Goal: Information Seeking & Learning: Compare options

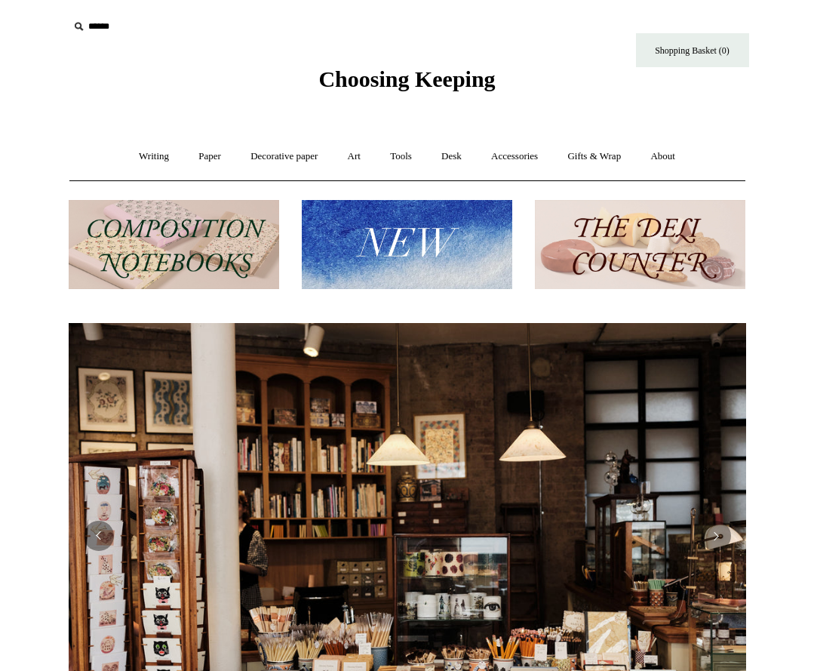
click at [207, 228] on img at bounding box center [174, 245] width 210 height 90
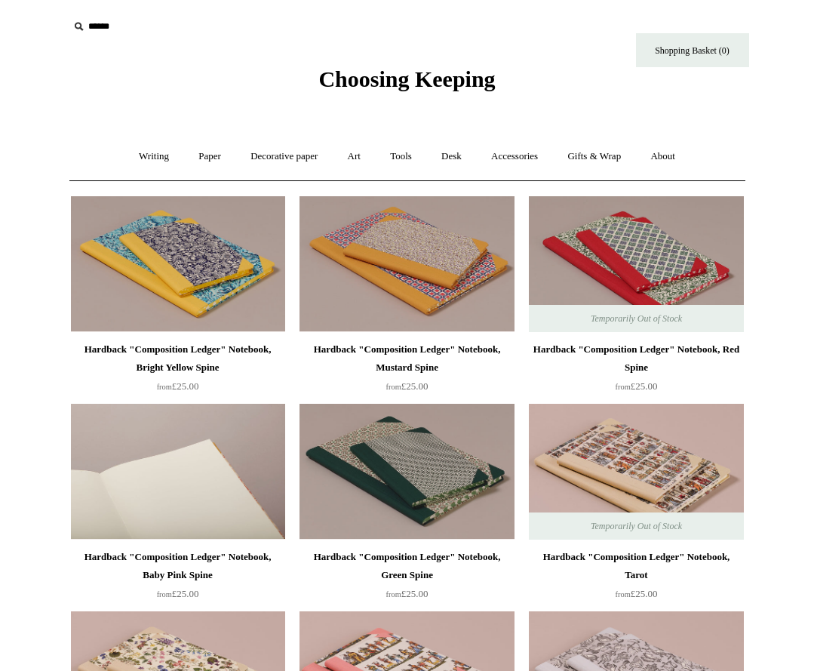
click at [258, 476] on img at bounding box center [178, 472] width 214 height 136
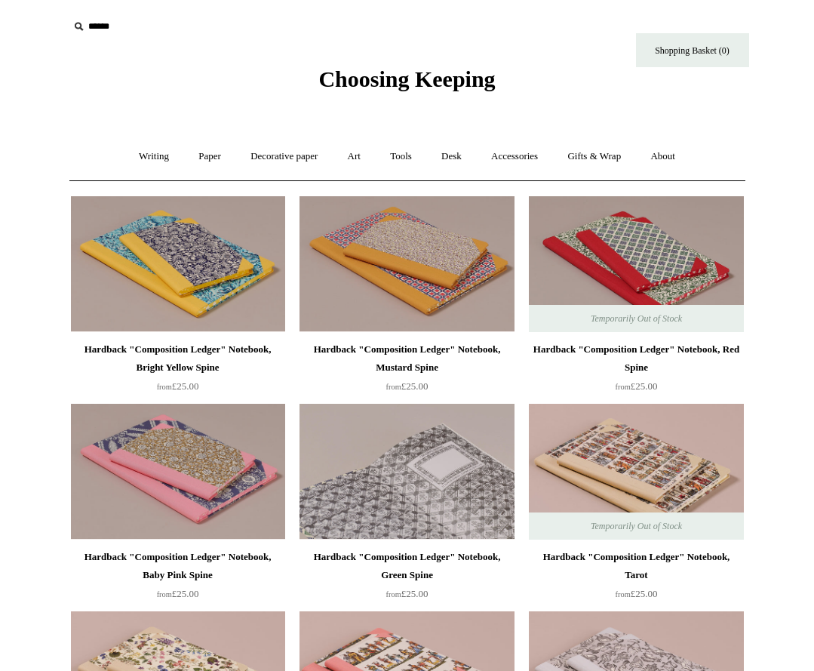
click at [396, 444] on img at bounding box center [406, 472] width 214 height 136
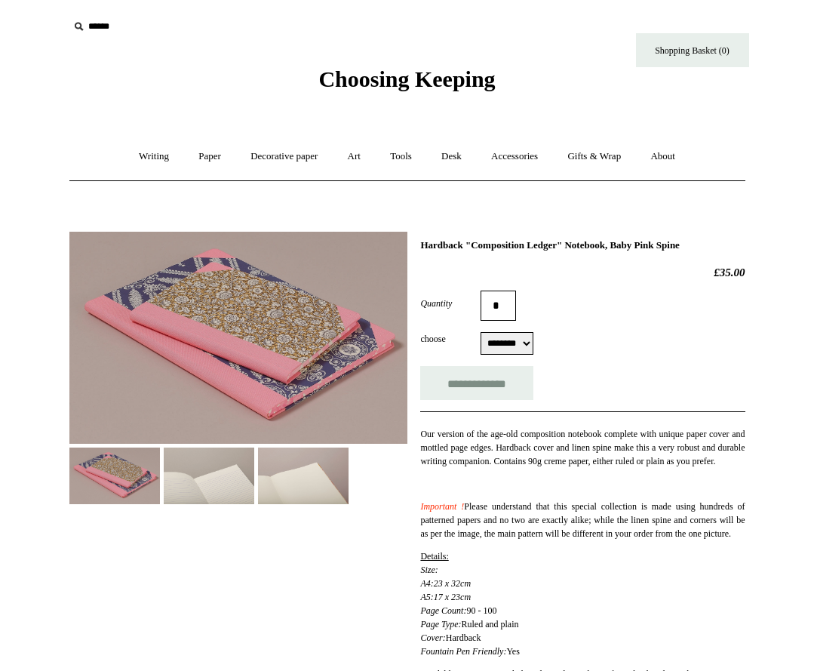
select select "********"
click at [220, 465] on img at bounding box center [209, 475] width 91 height 57
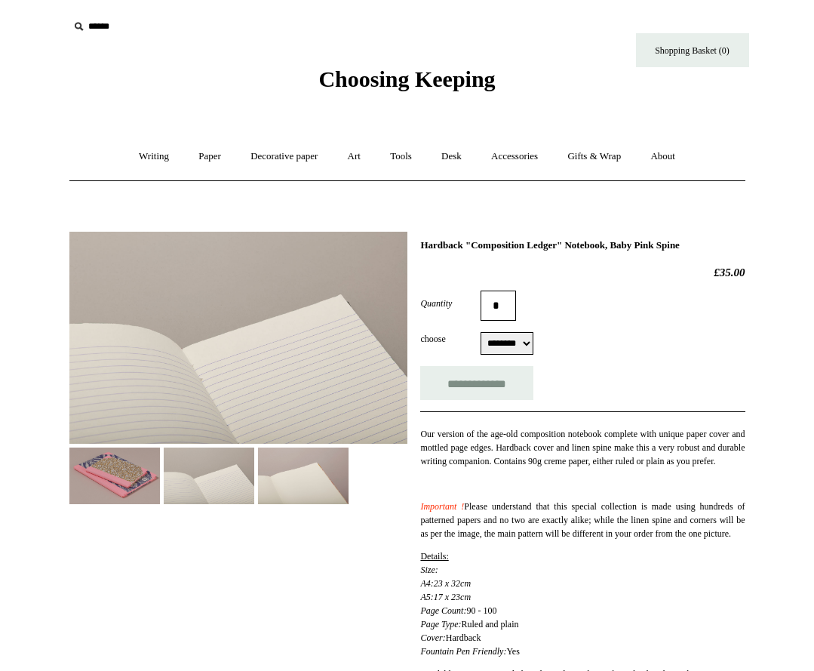
click at [285, 470] on img at bounding box center [303, 475] width 91 height 57
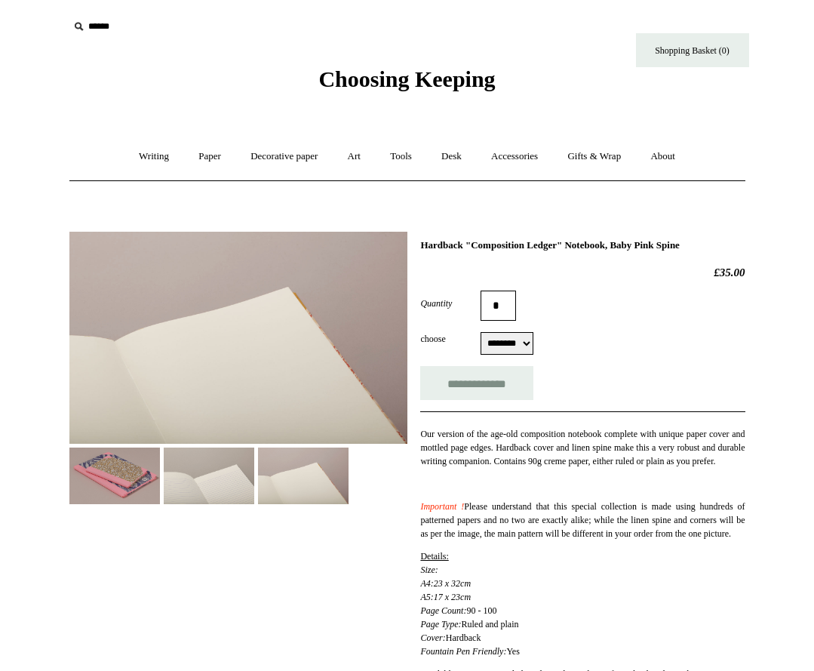
scroll to position [75, 0]
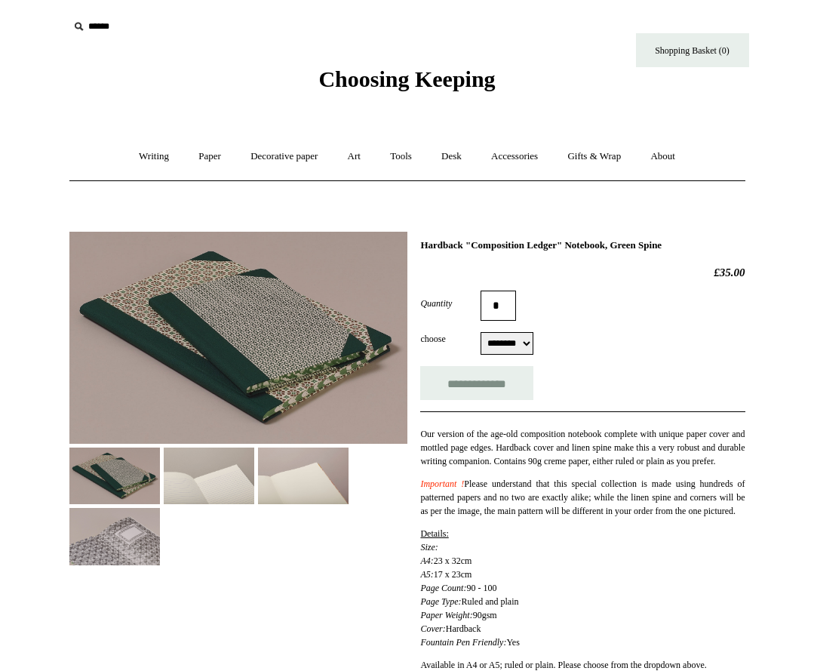
click at [233, 474] on img at bounding box center [209, 475] width 91 height 57
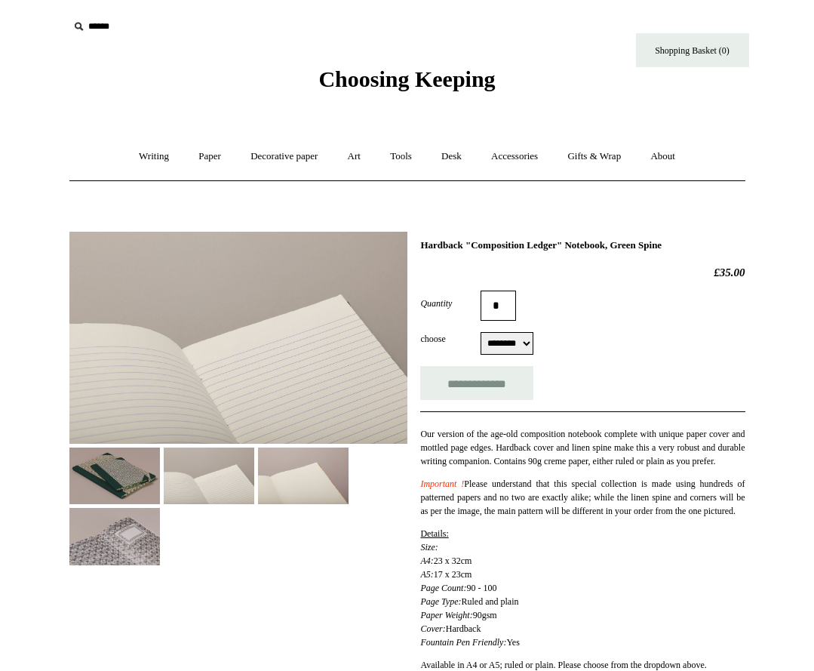
click at [292, 473] on img at bounding box center [303, 475] width 91 height 57
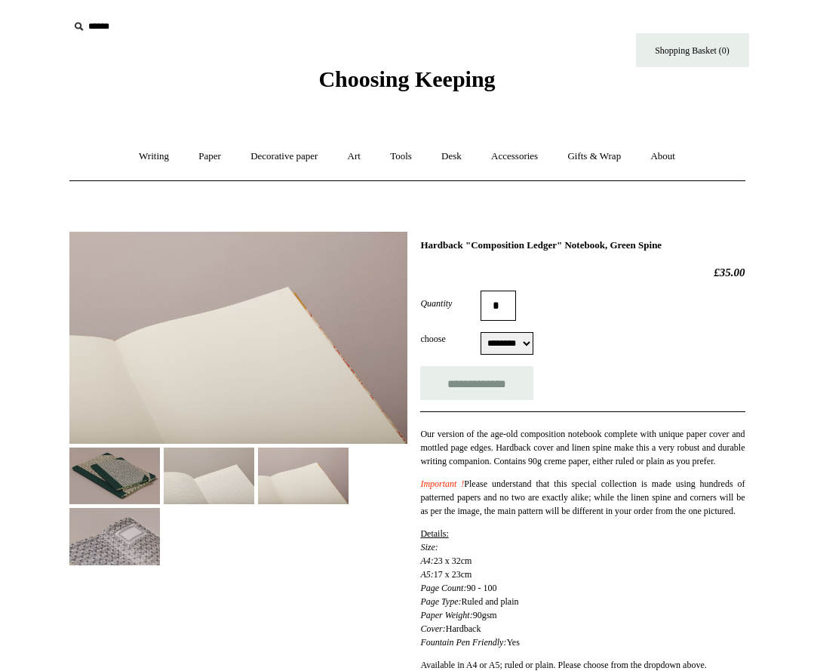
click at [158, 525] on img at bounding box center [114, 536] width 91 height 57
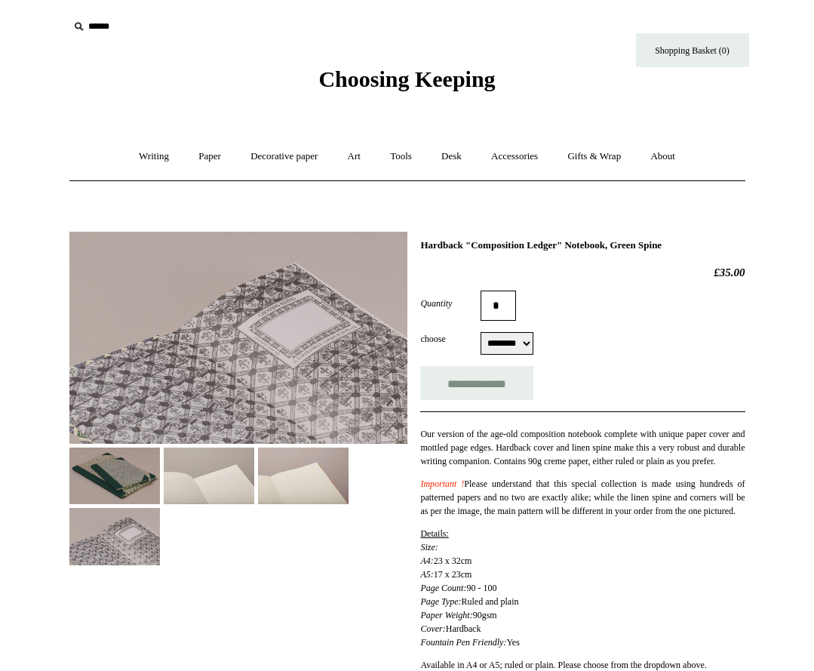
click at [149, 472] on img at bounding box center [114, 475] width 91 height 57
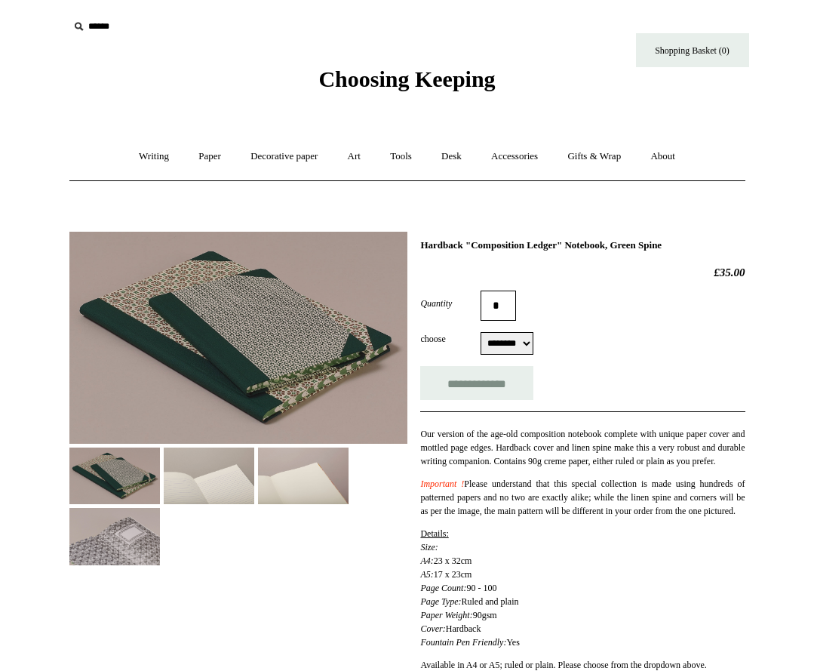
click at [512, 339] on select "******** ******** ******** ********" at bounding box center [506, 343] width 53 height 23
select select "********"
click at [480, 333] on select "******** ******** ******** ********" at bounding box center [506, 343] width 53 height 23
click at [583, 365] on form "**********" at bounding box center [582, 344] width 324 height 109
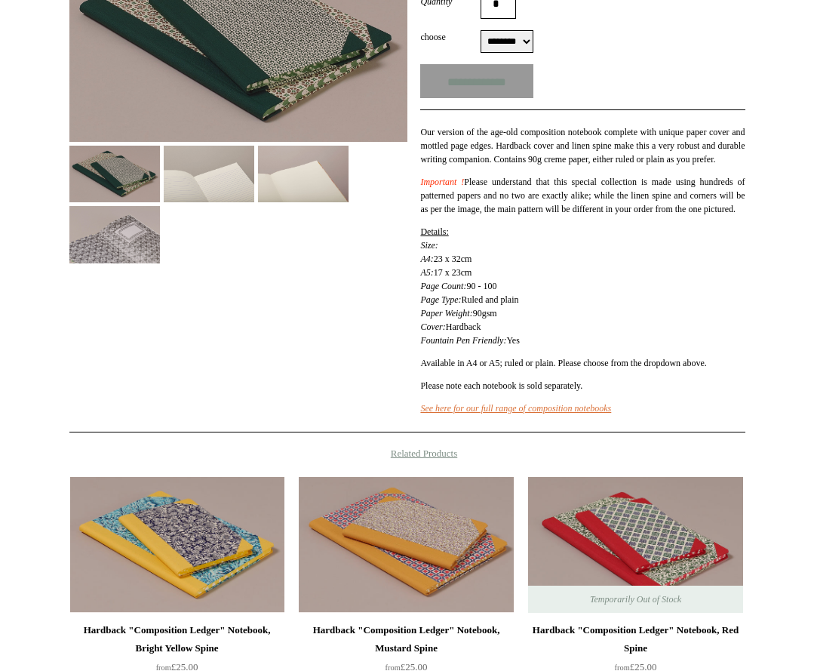
scroll to position [377, 0]
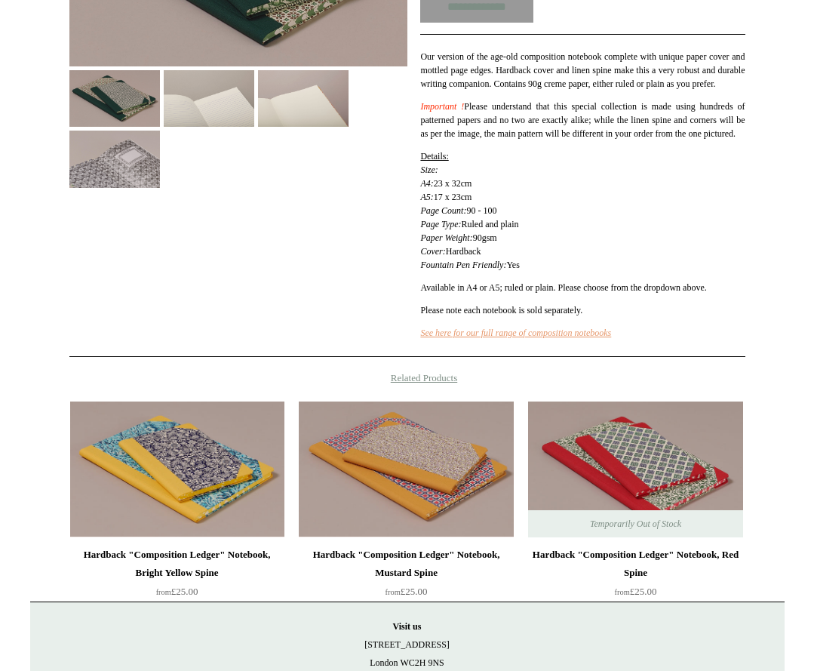
click at [586, 338] on em "See here for our full range of composition notebooks" at bounding box center [515, 332] width 191 height 11
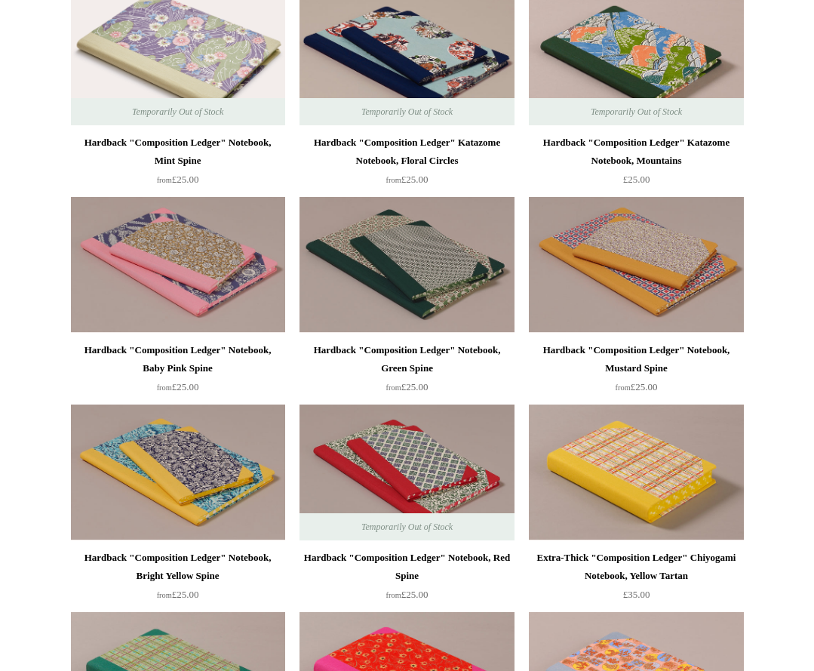
scroll to position [453, 0]
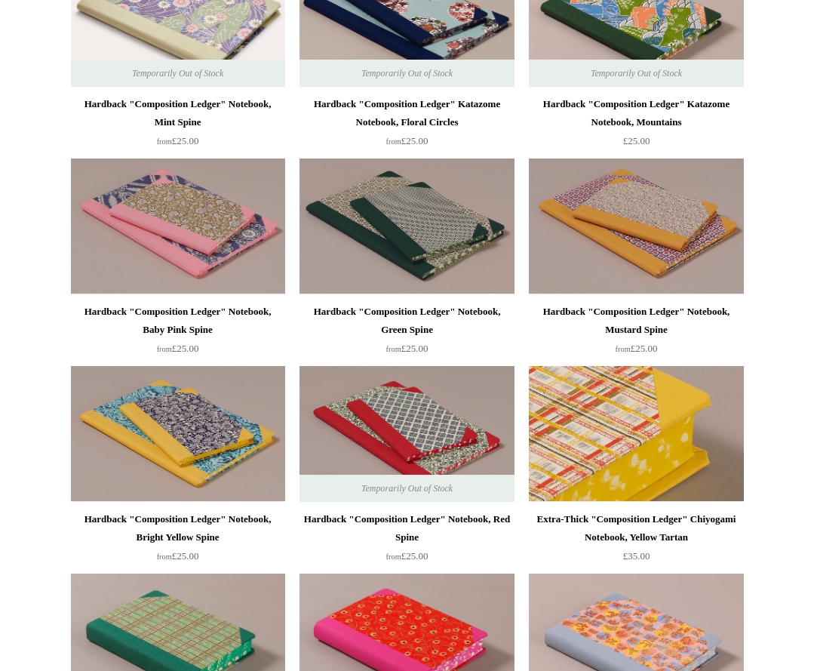
click at [600, 431] on img at bounding box center [636, 434] width 214 height 136
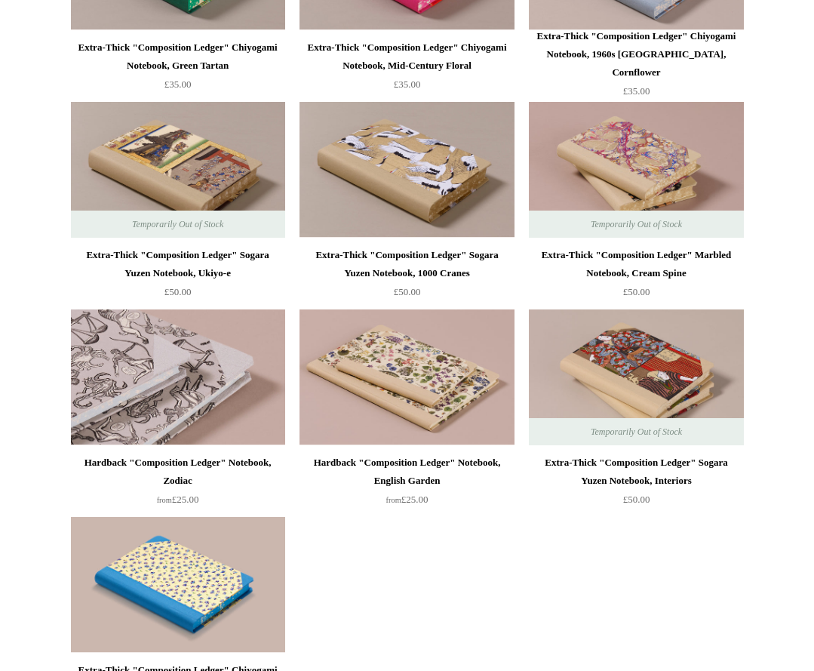
scroll to position [1207, 0]
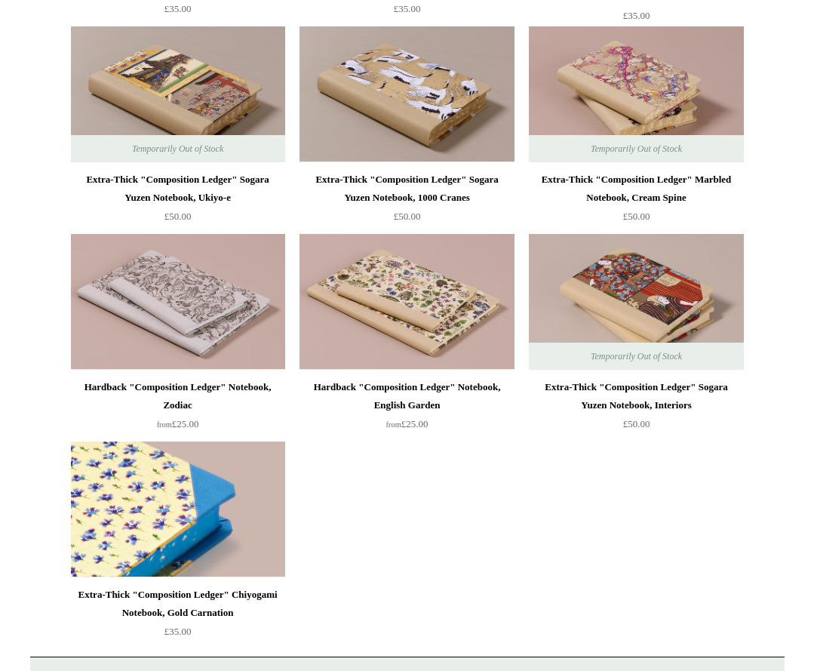
click at [201, 503] on img at bounding box center [178, 509] width 214 height 136
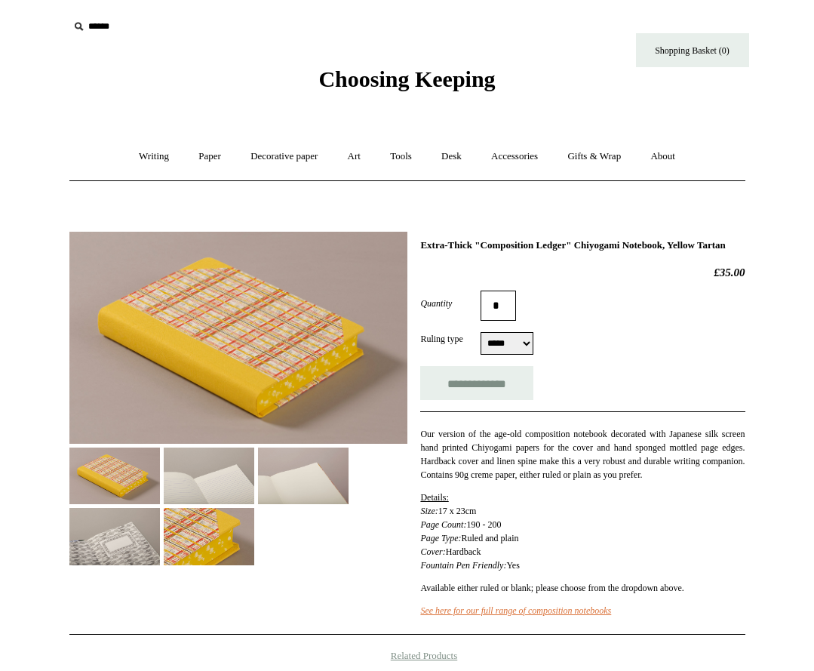
click at [210, 531] on img at bounding box center [209, 536] width 91 height 57
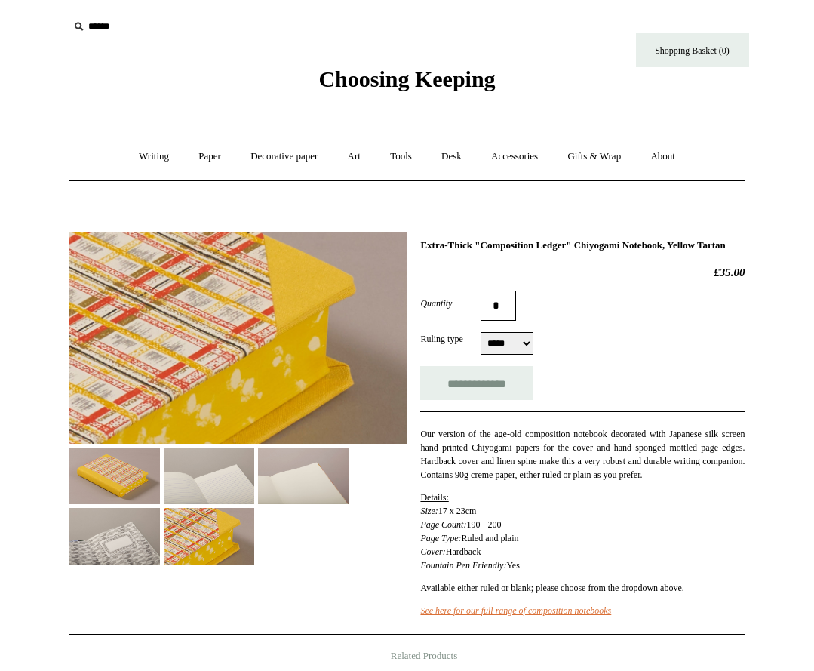
click at [136, 481] on img at bounding box center [114, 475] width 91 height 57
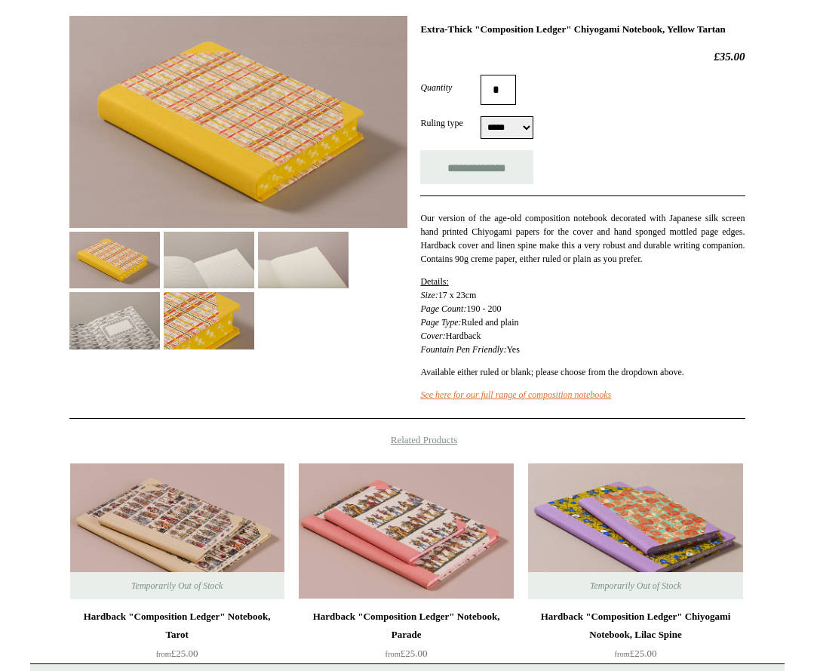
scroll to position [302, 0]
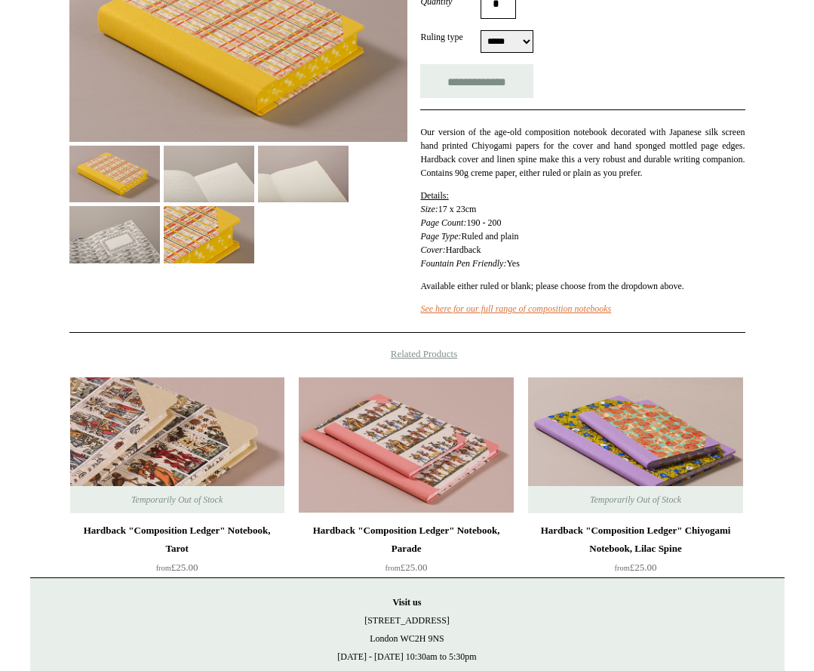
click at [218, 442] on img at bounding box center [177, 445] width 214 height 136
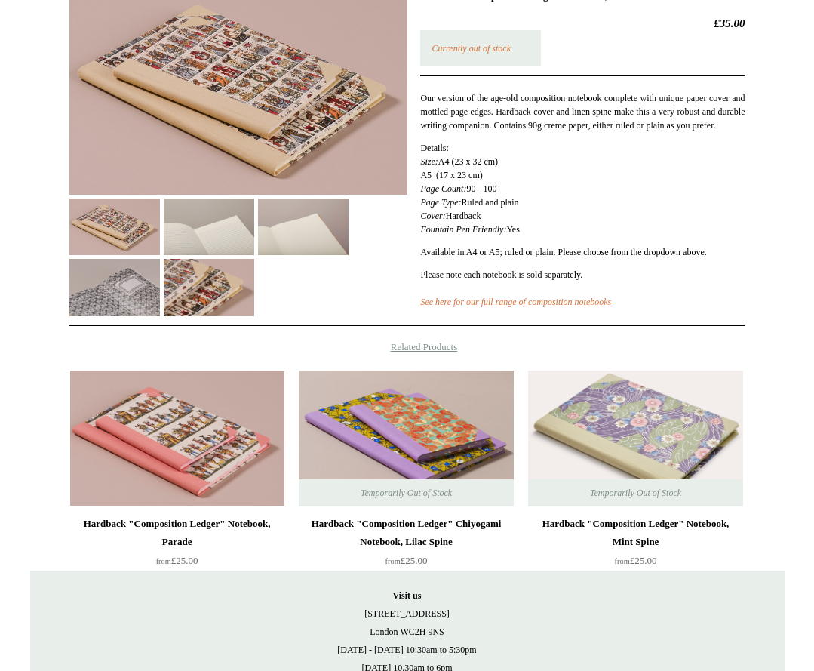
scroll to position [377, 0]
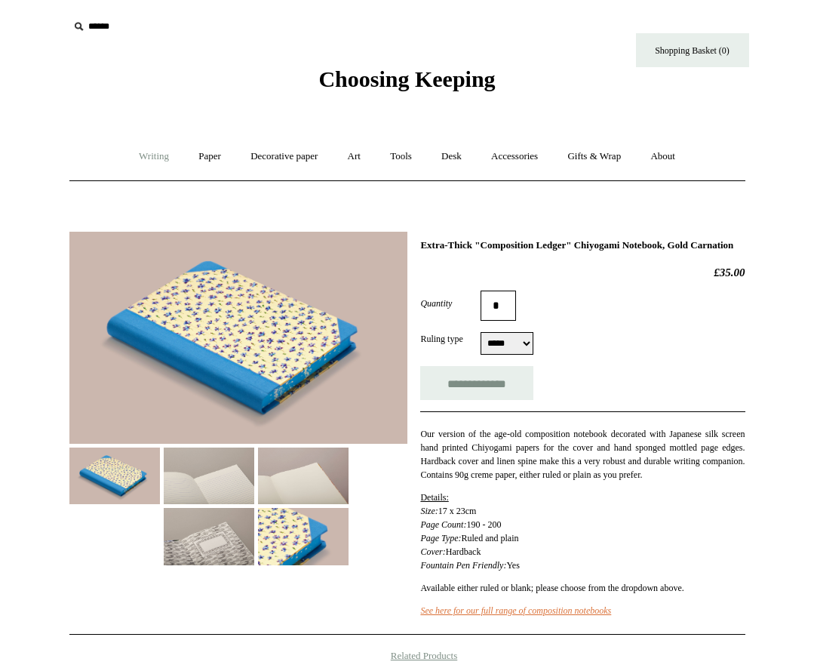
click at [140, 158] on link "Writing +" at bounding box center [153, 157] width 57 height 40
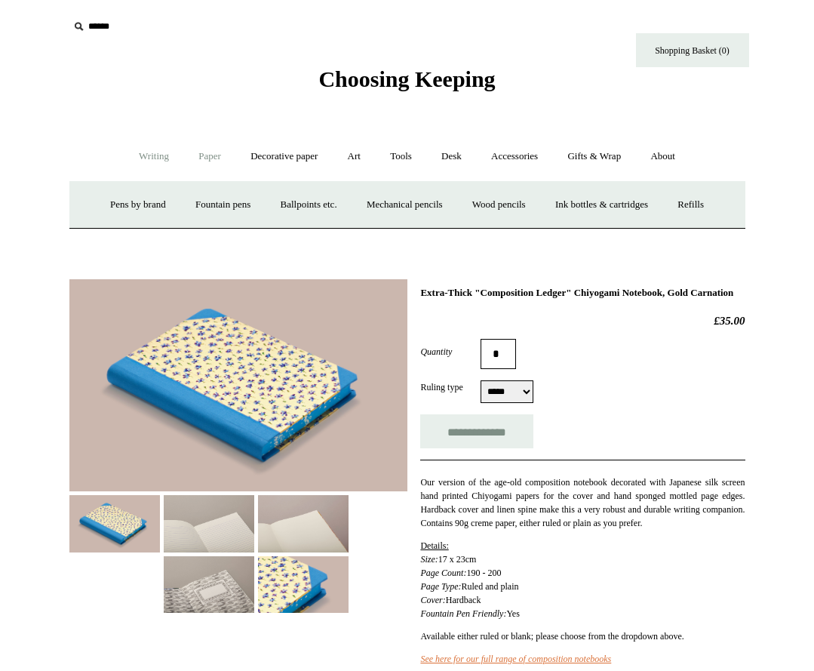
click at [214, 159] on link "Paper +" at bounding box center [210, 157] width 50 height 40
click at [347, 161] on link "Art +" at bounding box center [354, 157] width 40 height 40
click at [211, 161] on link "Paper +" at bounding box center [210, 157] width 50 height 40
click at [379, 195] on link "Sketchbooks +" at bounding box center [384, 205] width 77 height 40
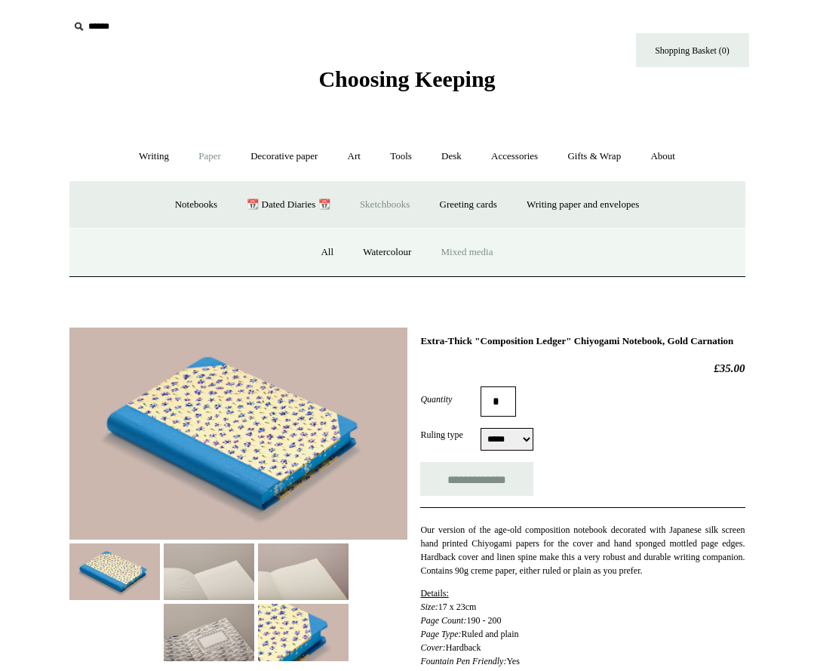
click at [447, 249] on link "Mixed media" at bounding box center [467, 252] width 79 height 40
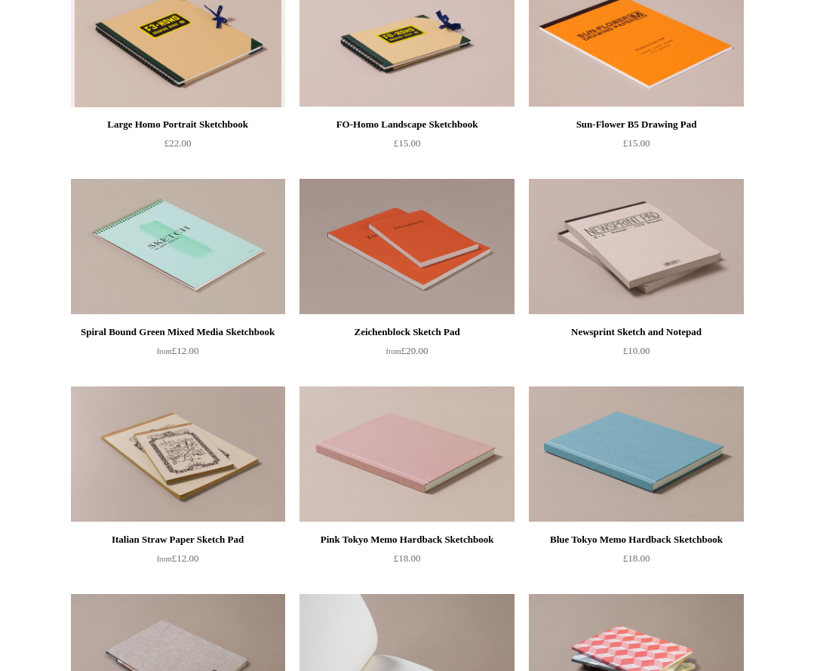
scroll to position [905, 0]
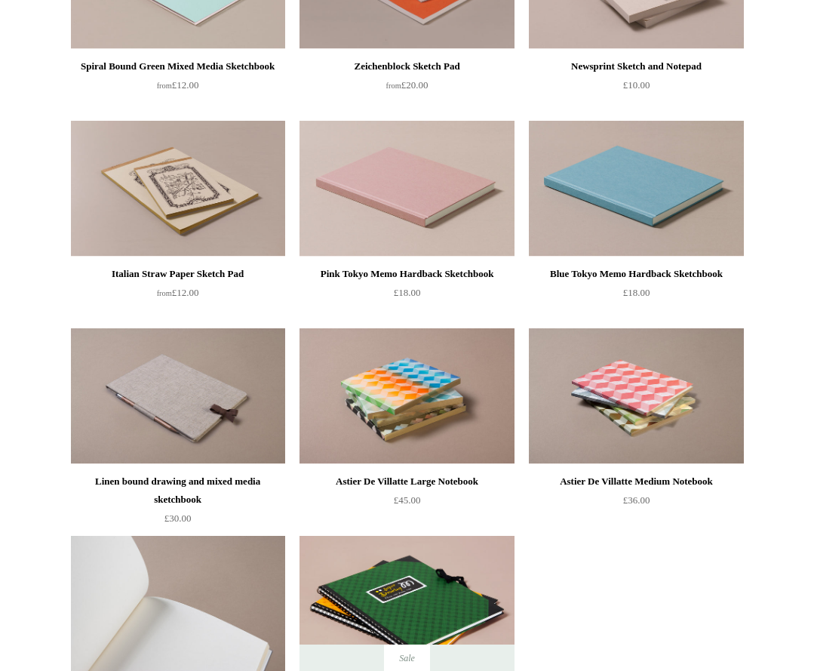
click at [211, 556] on img at bounding box center [178, 604] width 214 height 136
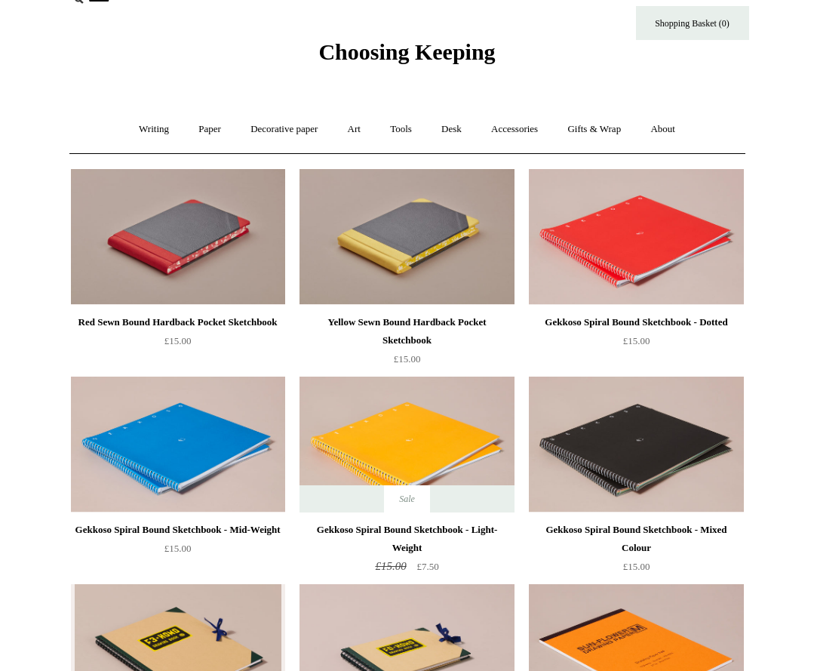
scroll to position [0, 0]
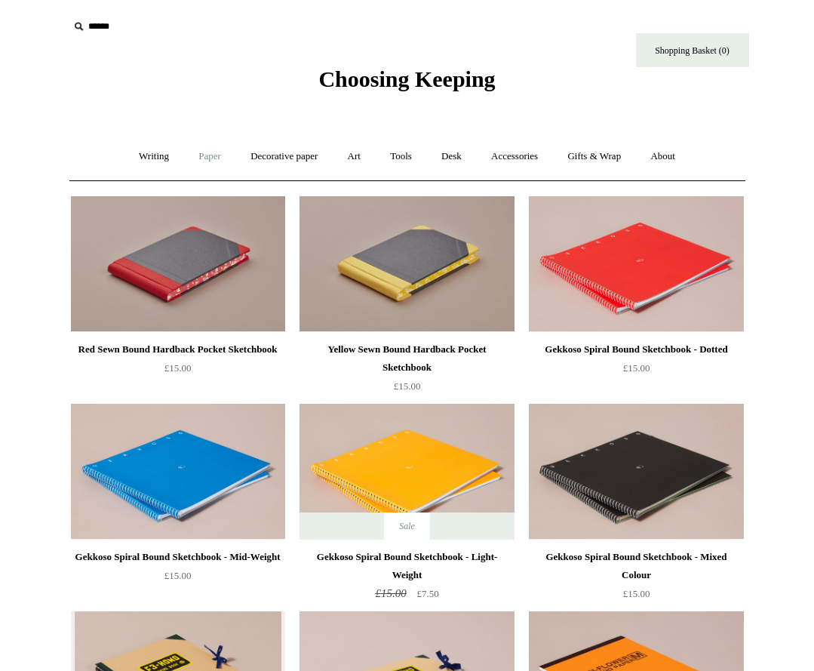
click at [185, 155] on link "Paper +" at bounding box center [210, 157] width 50 height 40
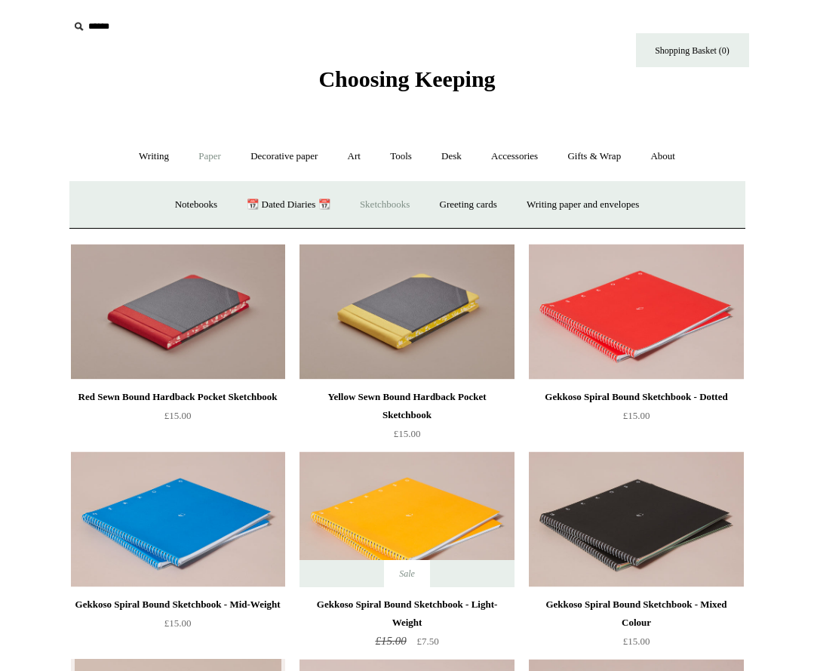
click at [389, 199] on link "Sketchbooks +" at bounding box center [384, 205] width 77 height 40
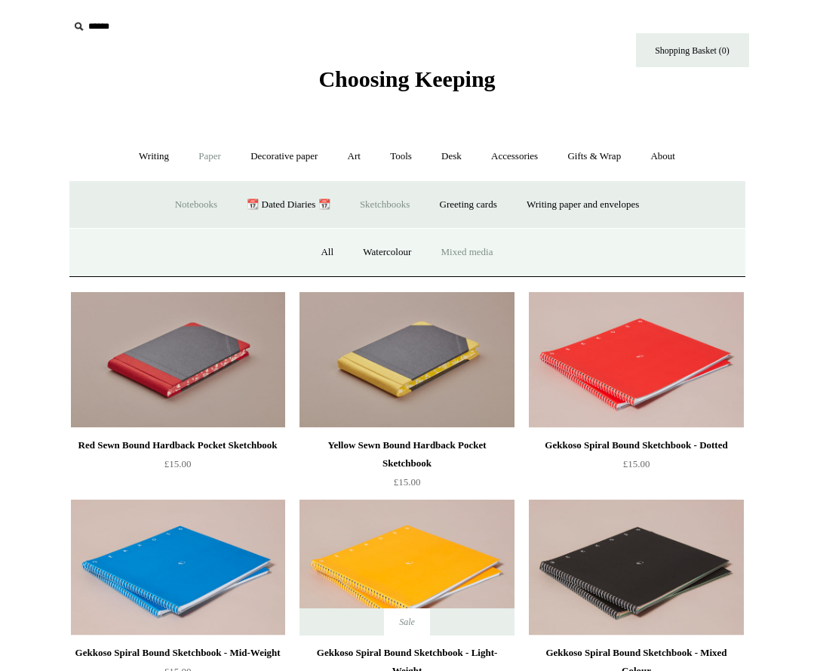
click at [183, 192] on link "Notebooks +" at bounding box center [195, 205] width 69 height 40
click at [171, 254] on link "All" at bounding box center [185, 252] width 40 height 40
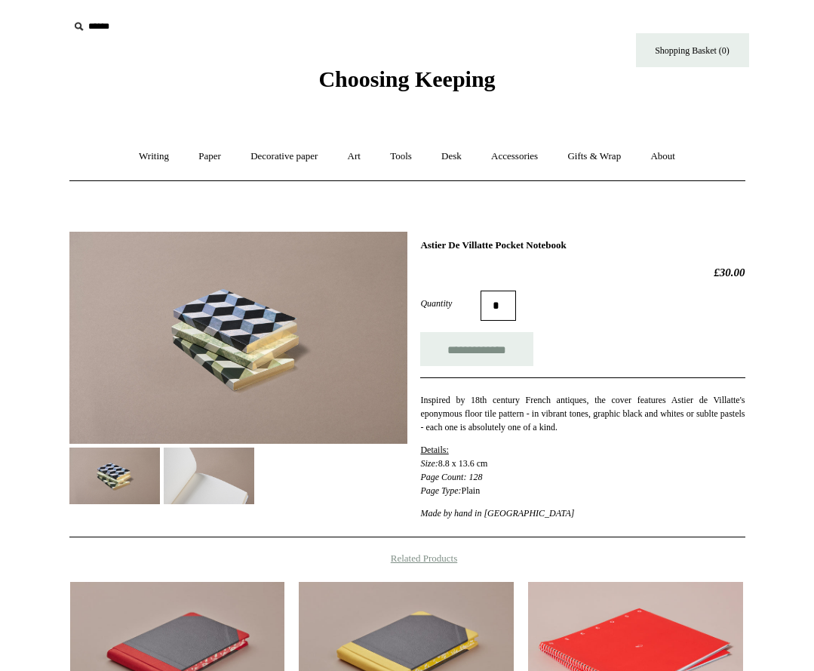
click at [244, 349] on img at bounding box center [238, 338] width 338 height 212
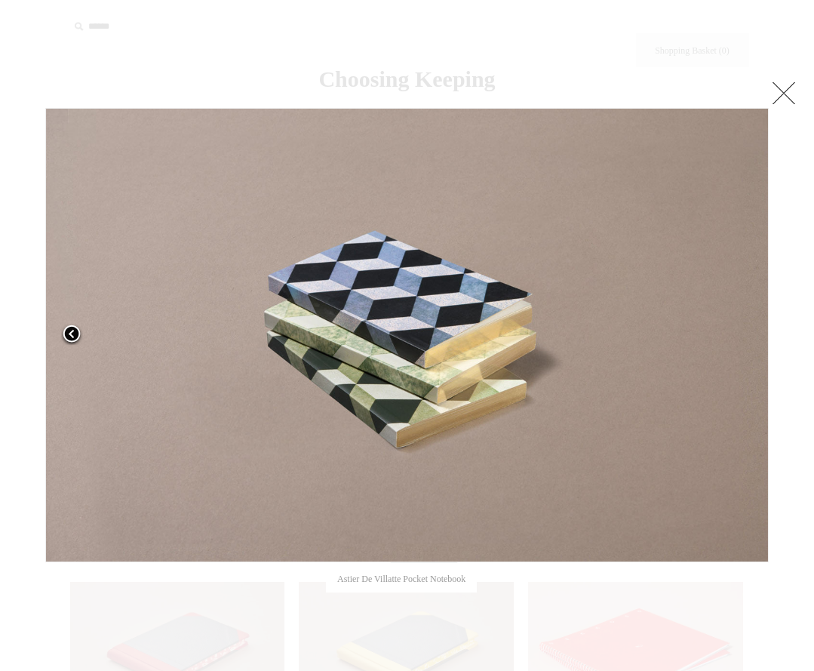
click at [52, 341] on link at bounding box center [171, 335] width 253 height 454
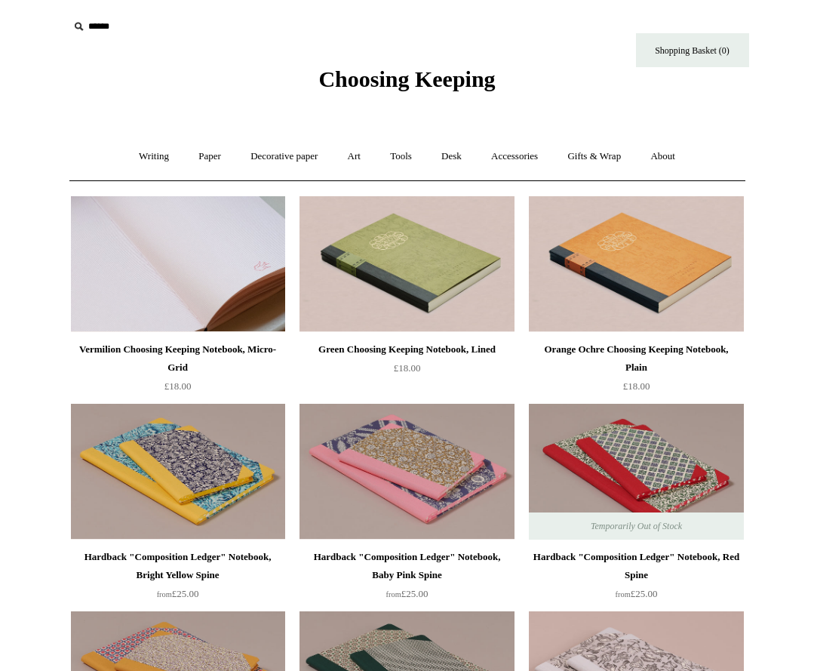
click at [249, 280] on img at bounding box center [178, 264] width 214 height 136
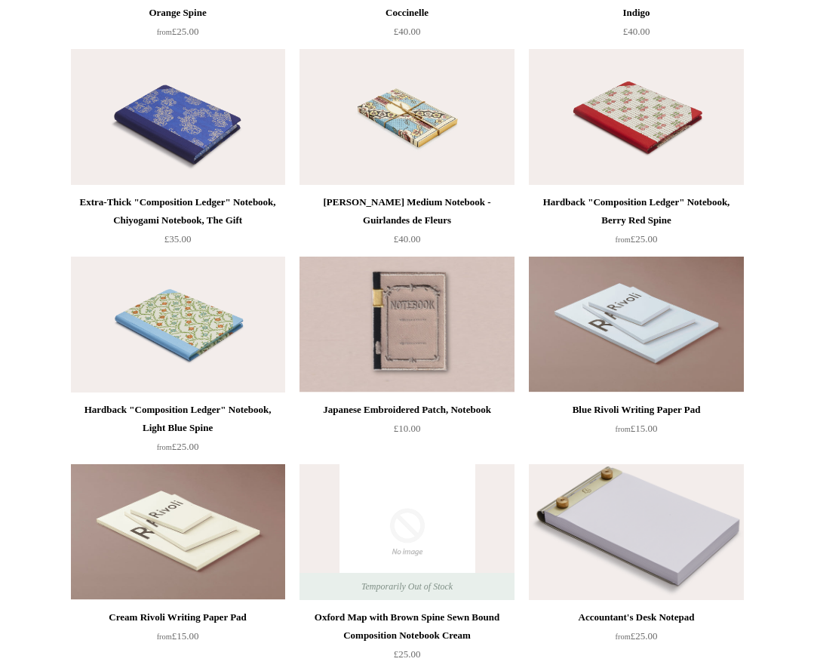
scroll to position [8160, 0]
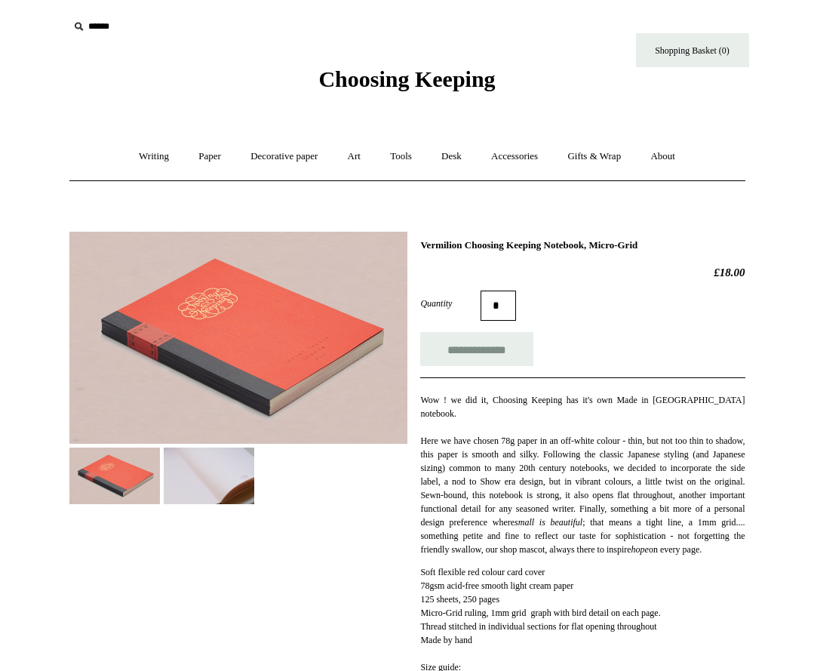
click at [167, 477] on img at bounding box center [209, 475] width 91 height 57
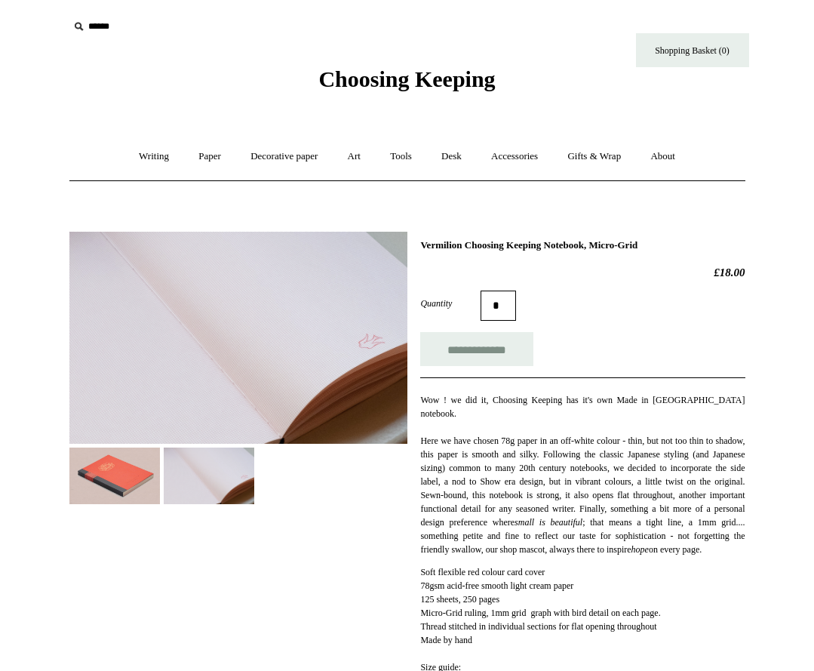
click at [131, 471] on img at bounding box center [114, 475] width 91 height 57
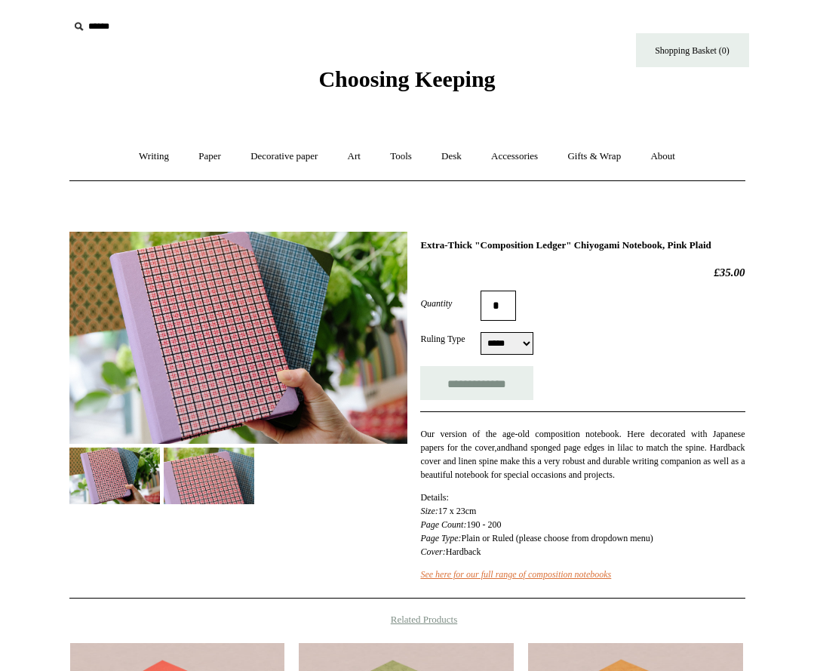
click at [236, 459] on img at bounding box center [209, 475] width 91 height 57
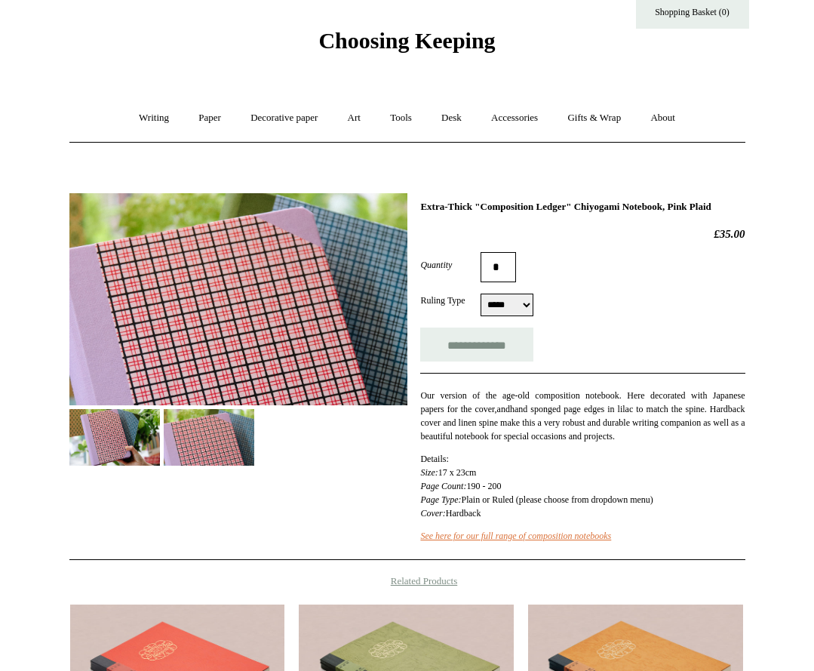
scroll to position [75, 0]
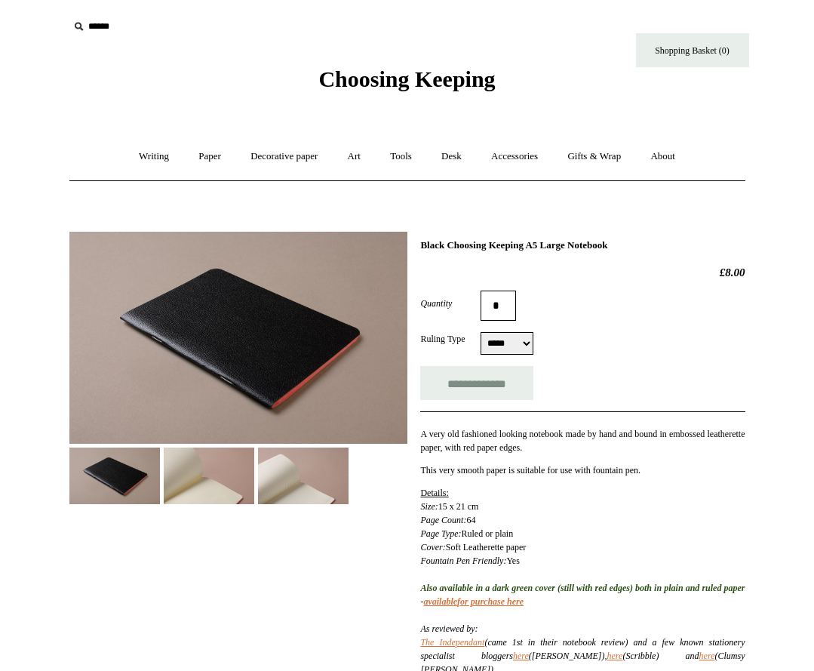
click at [223, 455] on img at bounding box center [209, 475] width 91 height 57
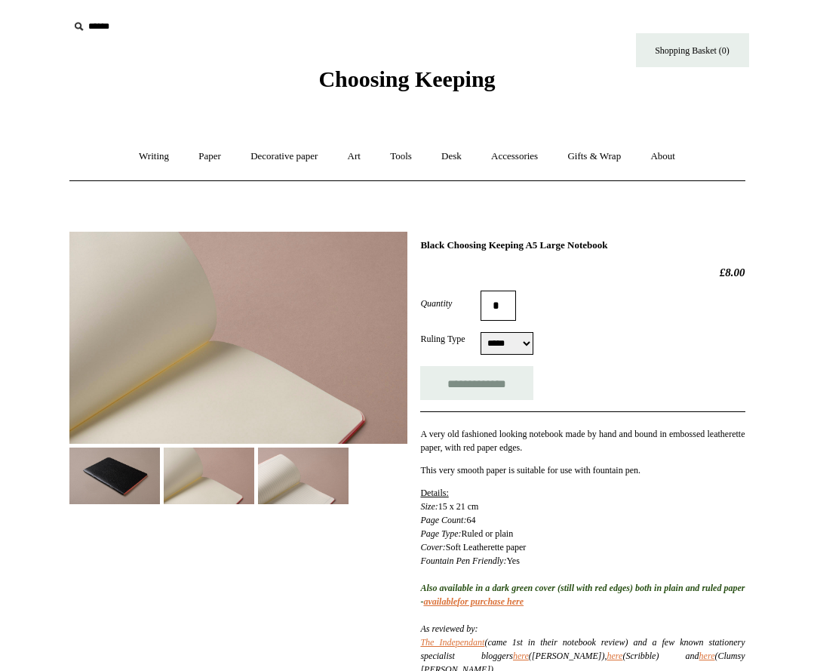
click at [135, 465] on img at bounding box center [114, 475] width 91 height 57
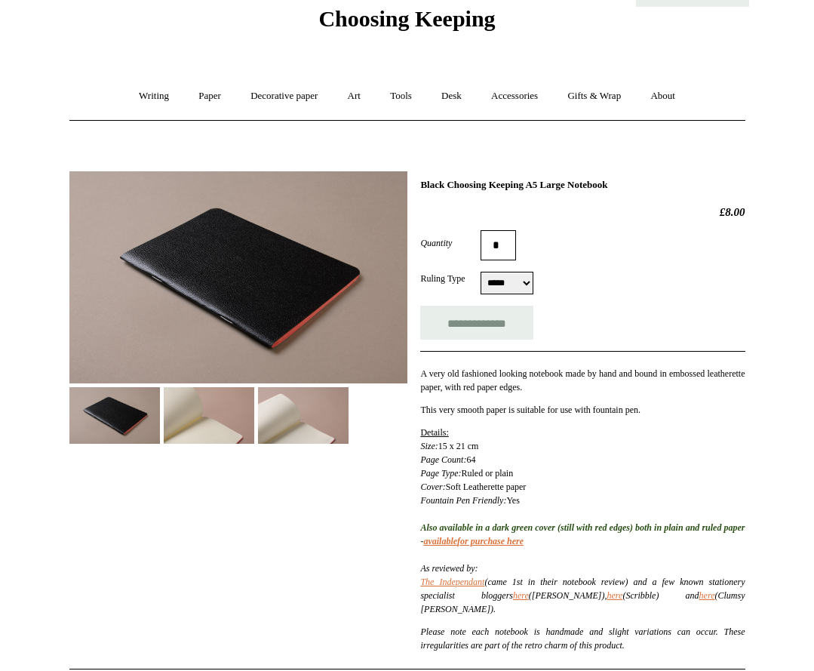
scroll to position [87, 0]
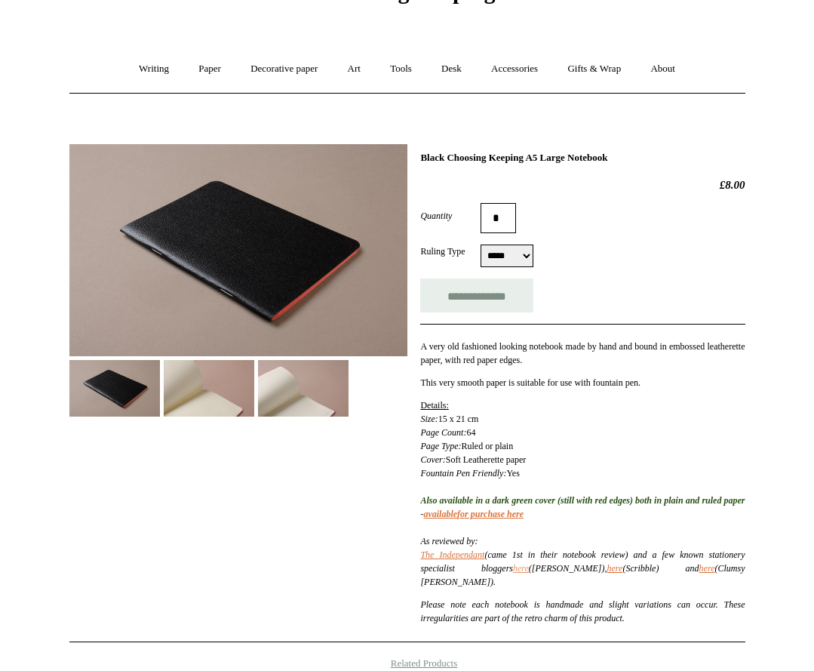
click at [529, 569] on link "here" at bounding box center [521, 568] width 16 height 11
click at [609, 568] on link "here" at bounding box center [615, 568] width 16 height 11
click at [700, 565] on link "here" at bounding box center [707, 568] width 16 height 11
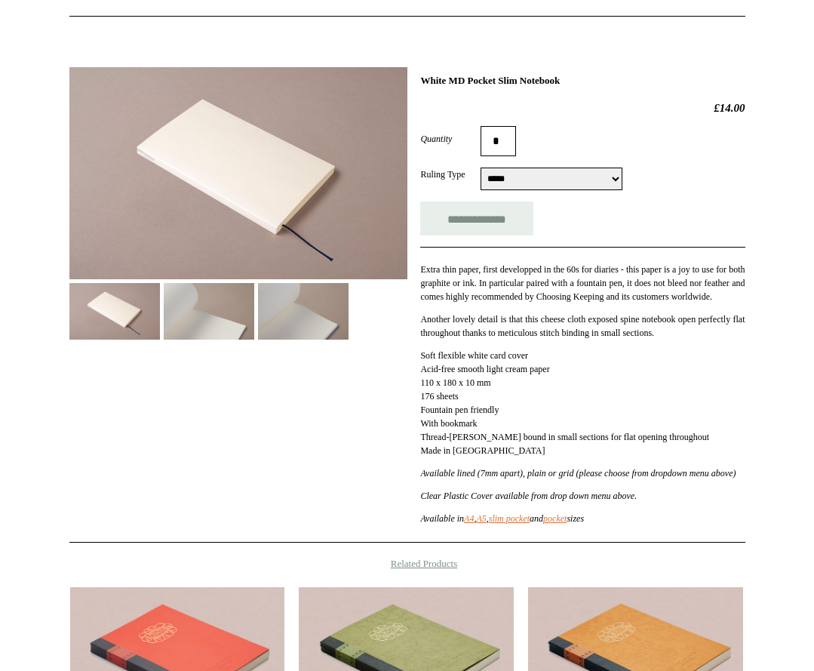
scroll to position [151, 0]
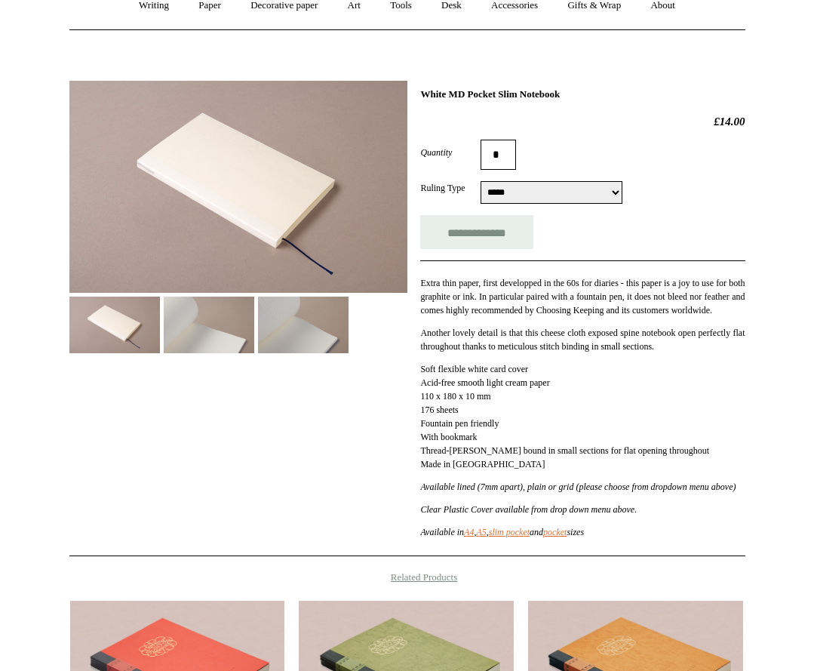
click at [529, 188] on select "**********" at bounding box center [551, 192] width 142 height 23
click at [582, 153] on div "Quantity *" at bounding box center [582, 155] width 324 height 30
click at [223, 322] on img at bounding box center [209, 324] width 91 height 57
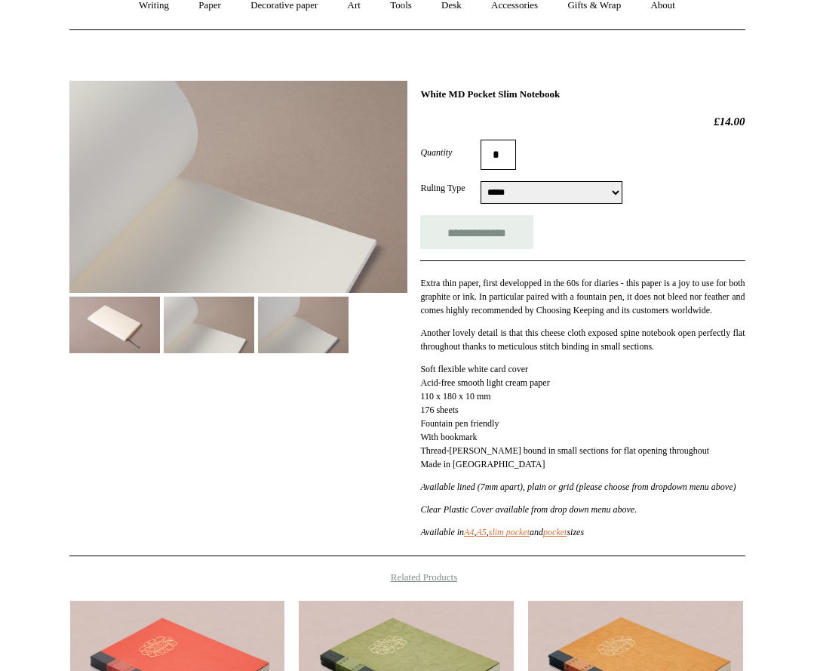
click at [284, 318] on img at bounding box center [303, 324] width 91 height 57
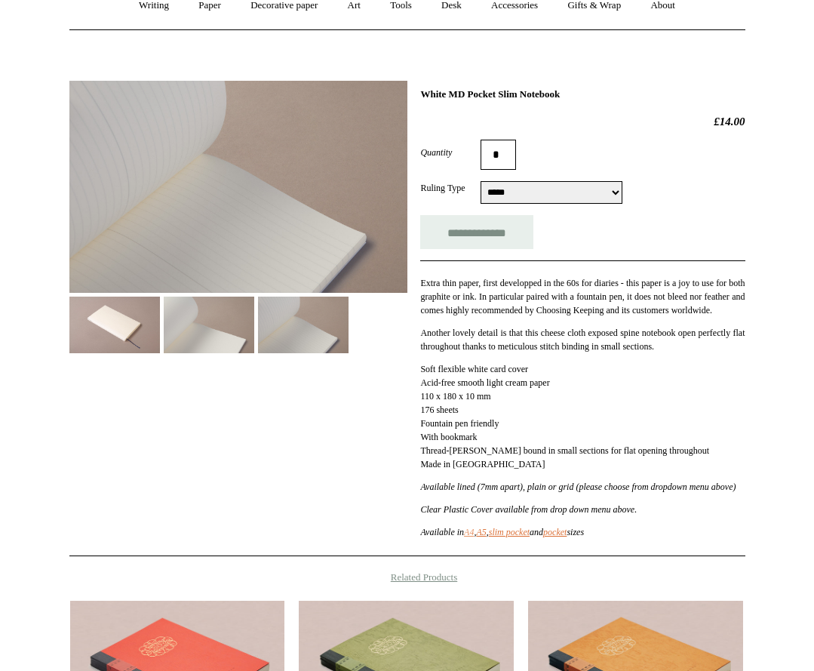
click at [474, 537] on link "A4" at bounding box center [469, 531] width 10 height 11
click at [486, 537] on link "A5" at bounding box center [481, 531] width 10 height 11
click at [529, 537] on link "slim pocket" at bounding box center [509, 531] width 41 height 11
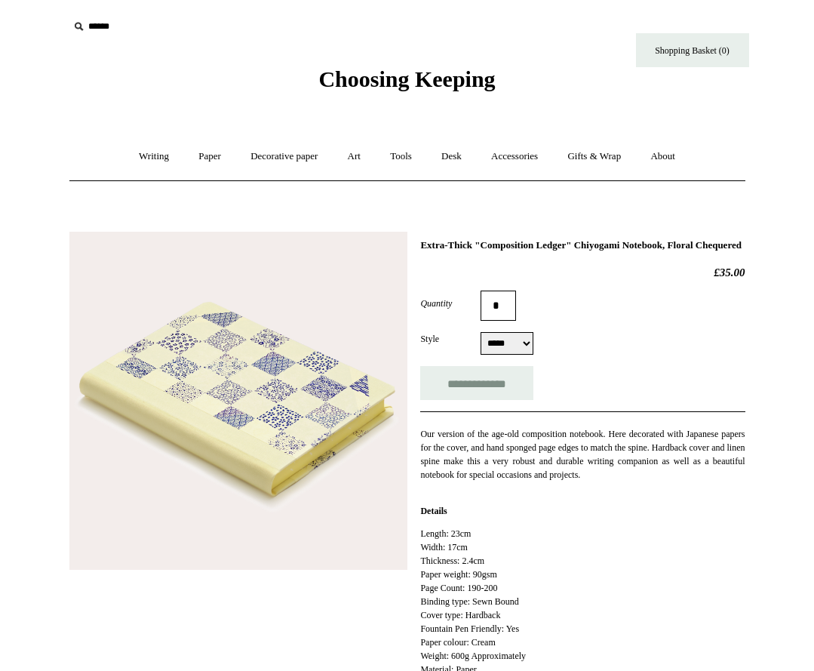
click at [322, 414] on img at bounding box center [238, 401] width 338 height 338
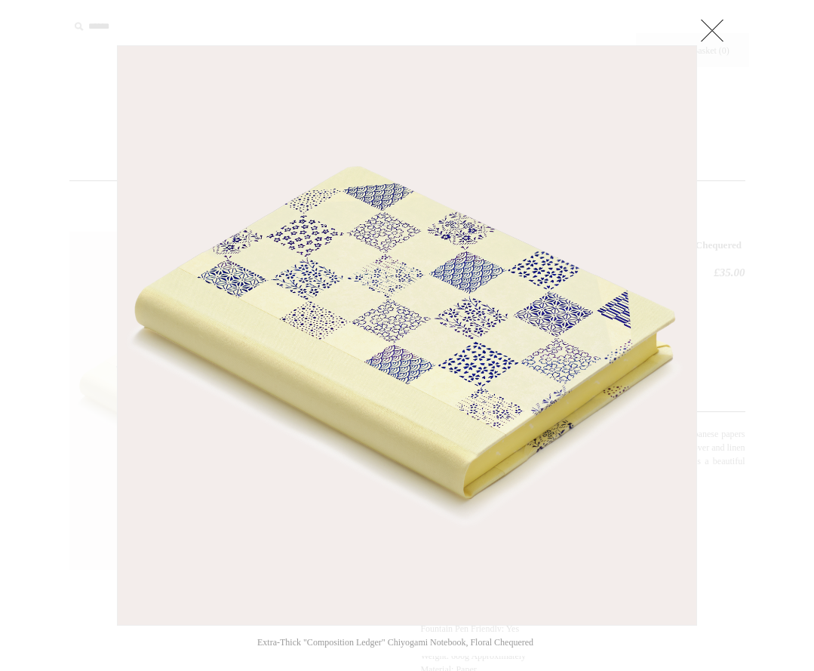
click at [775, 367] on div at bounding box center [407, 593] width 814 height 1186
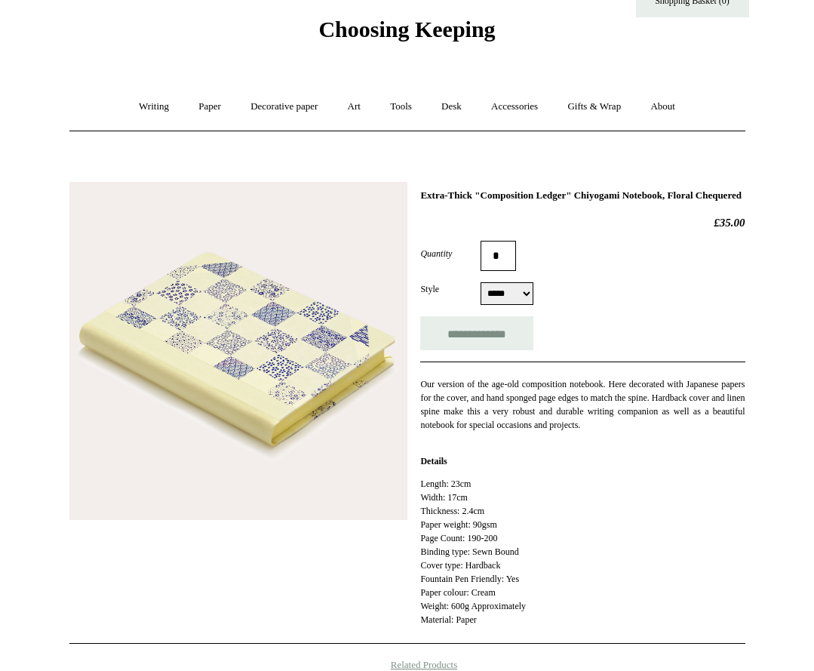
scroll to position [75, 0]
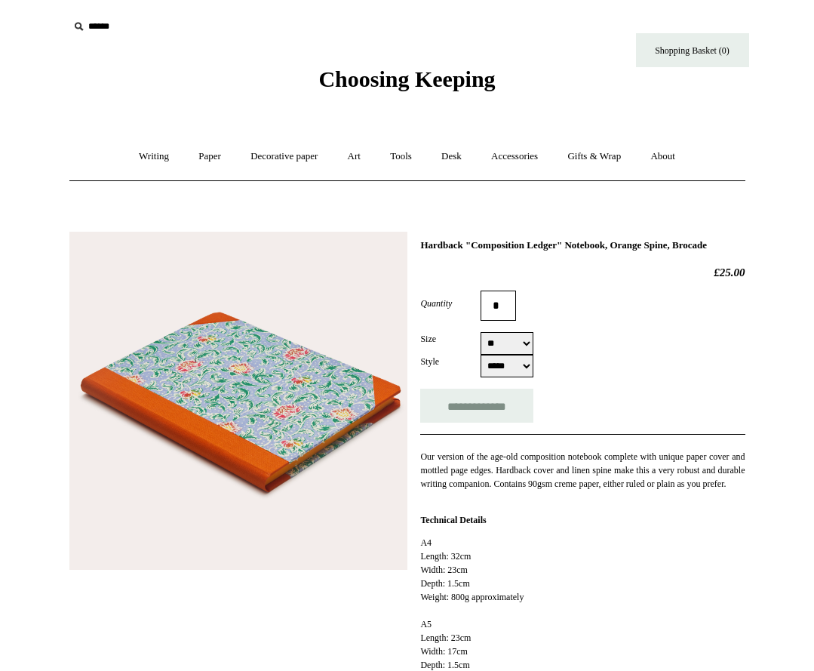
select select "**"
select select "*****"
click at [199, 370] on img at bounding box center [238, 401] width 338 height 338
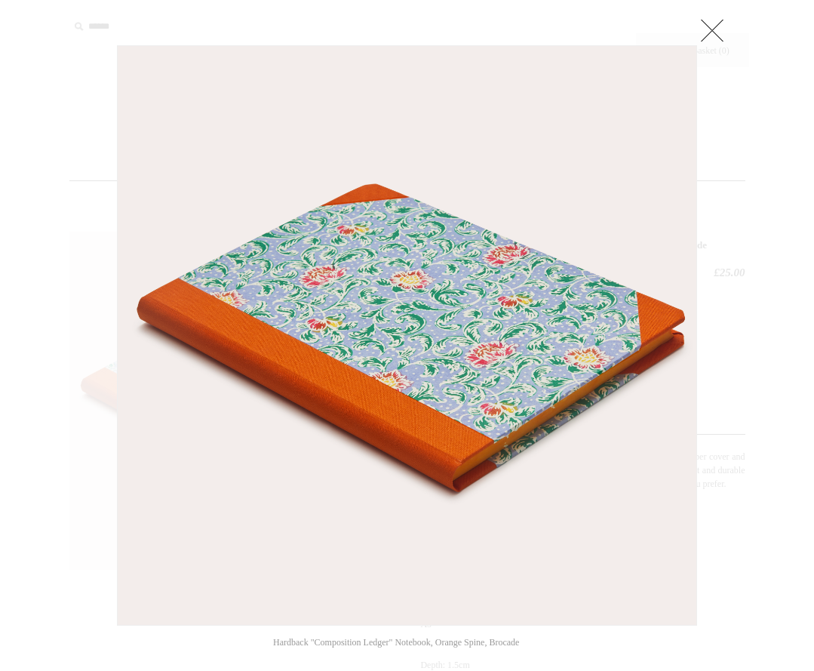
click at [223, 364] on img at bounding box center [407, 335] width 579 height 579
click at [757, 328] on div at bounding box center [407, 665] width 814 height 1331
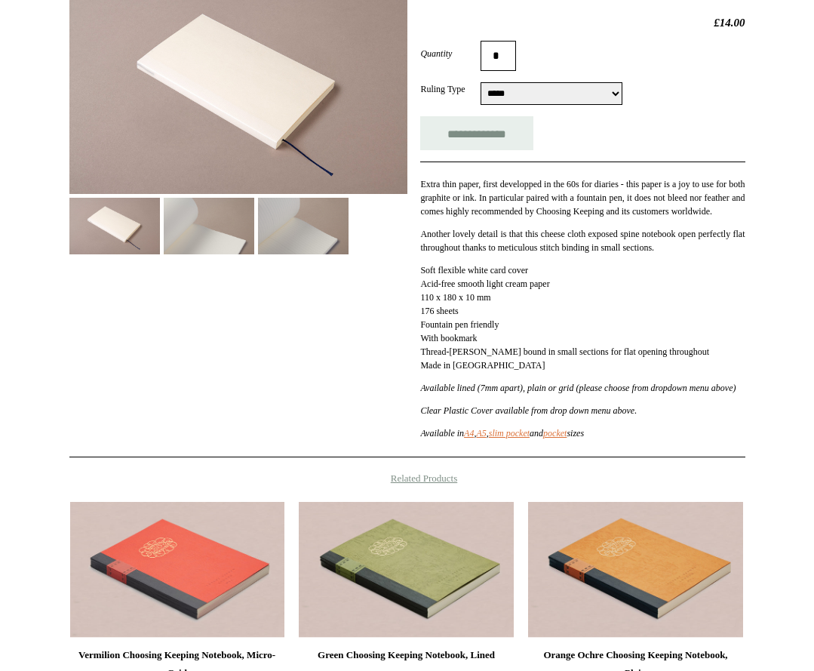
scroll to position [302, 0]
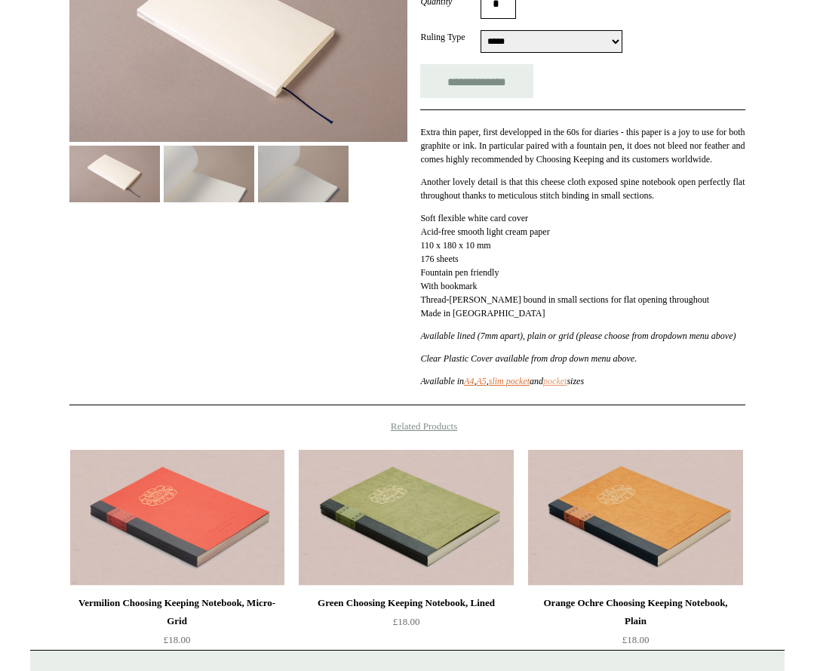
click at [566, 386] on icon "pocket" at bounding box center [554, 381] width 23 height 11
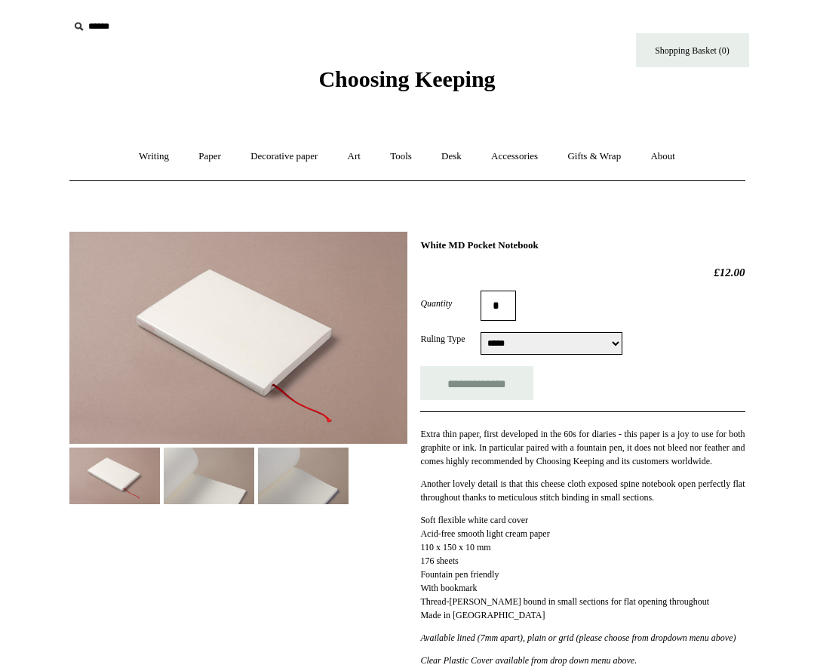
click at [465, 241] on h1 "White MD Pocket Notebook" at bounding box center [582, 245] width 324 height 12
copy div "White MD Pocket Notebook"
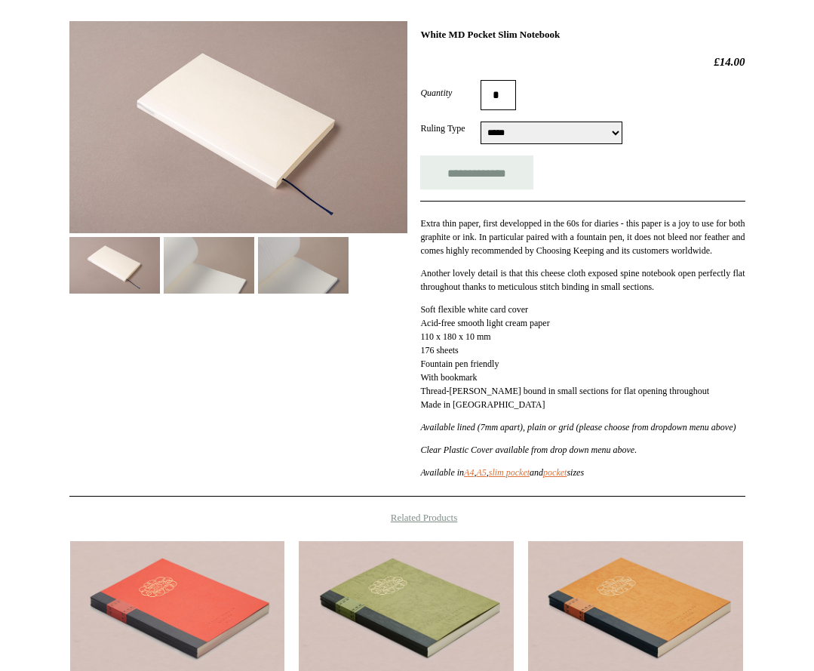
scroll to position [226, 0]
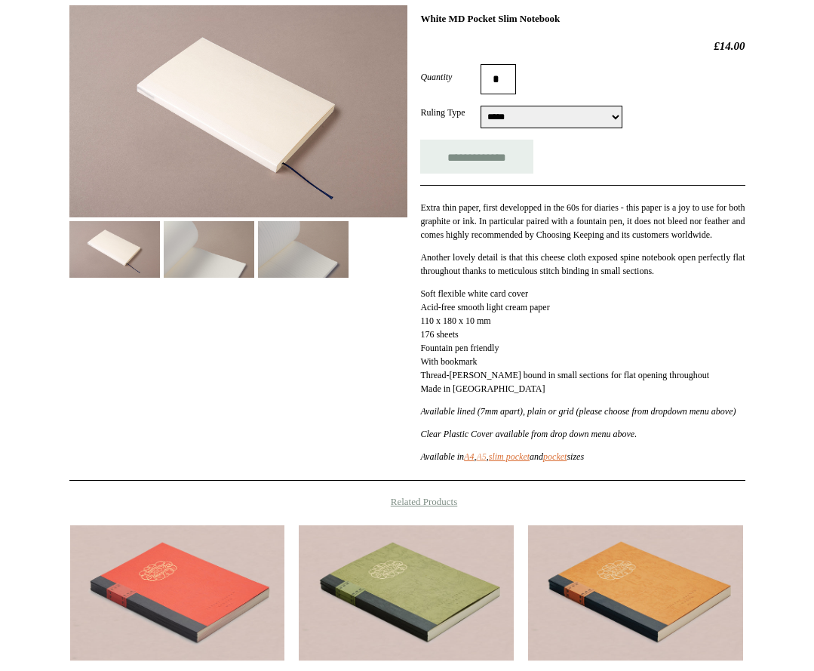
click at [486, 462] on link "A5" at bounding box center [481, 456] width 10 height 11
